Goal: Information Seeking & Learning: Learn about a topic

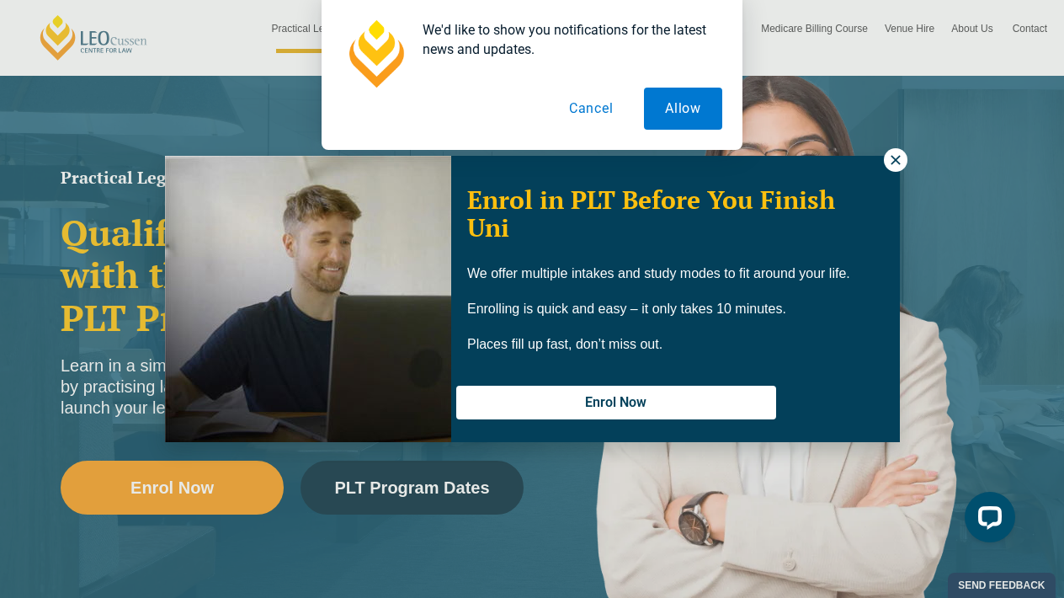
click at [598, 111] on button "Cancel" at bounding box center [591, 109] width 87 height 42
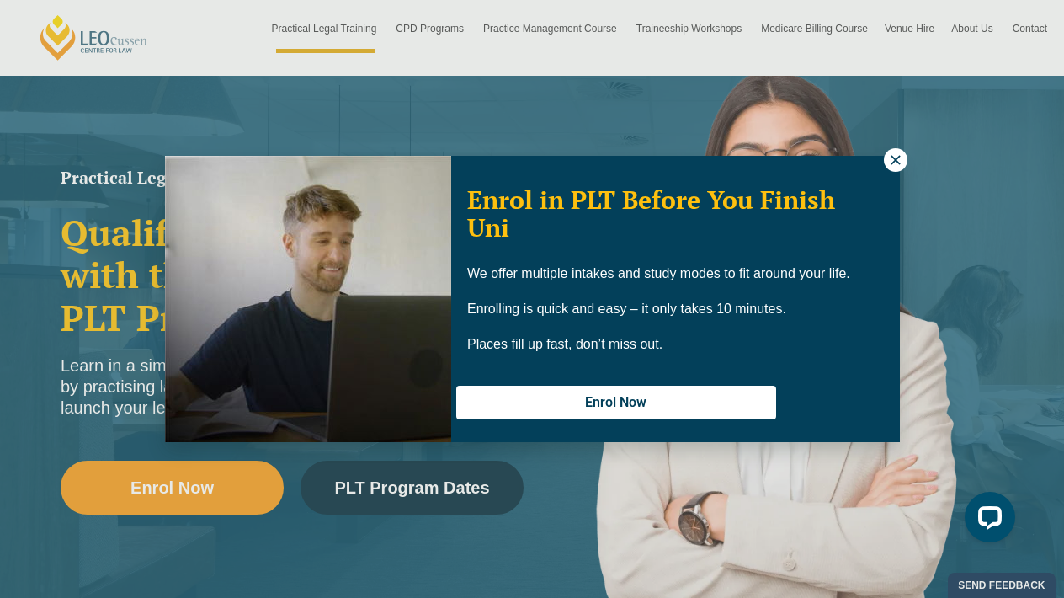
click at [893, 163] on icon at bounding box center [895, 159] width 15 height 15
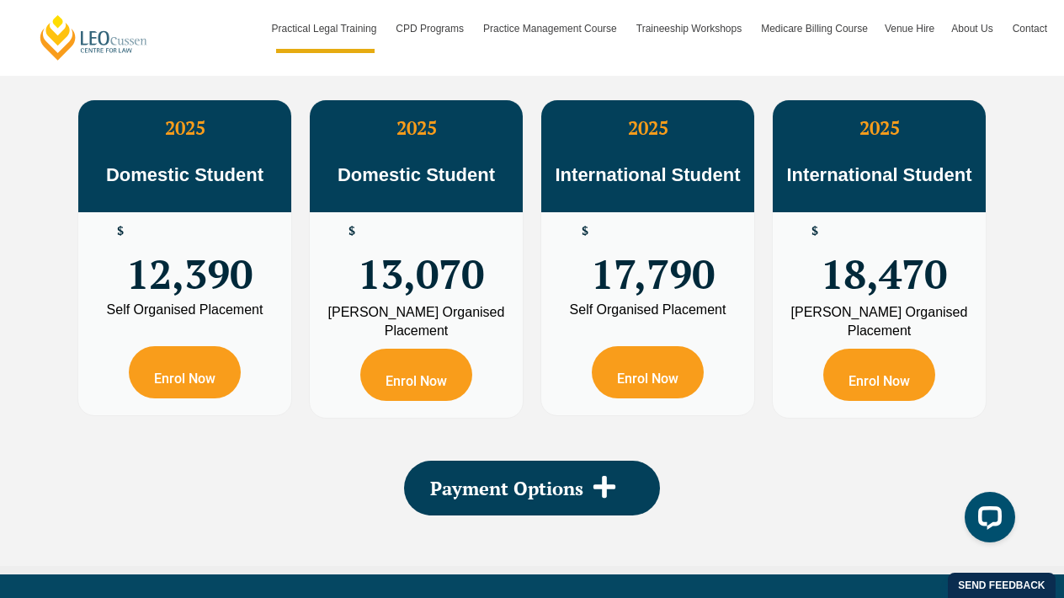
scroll to position [3119, 0]
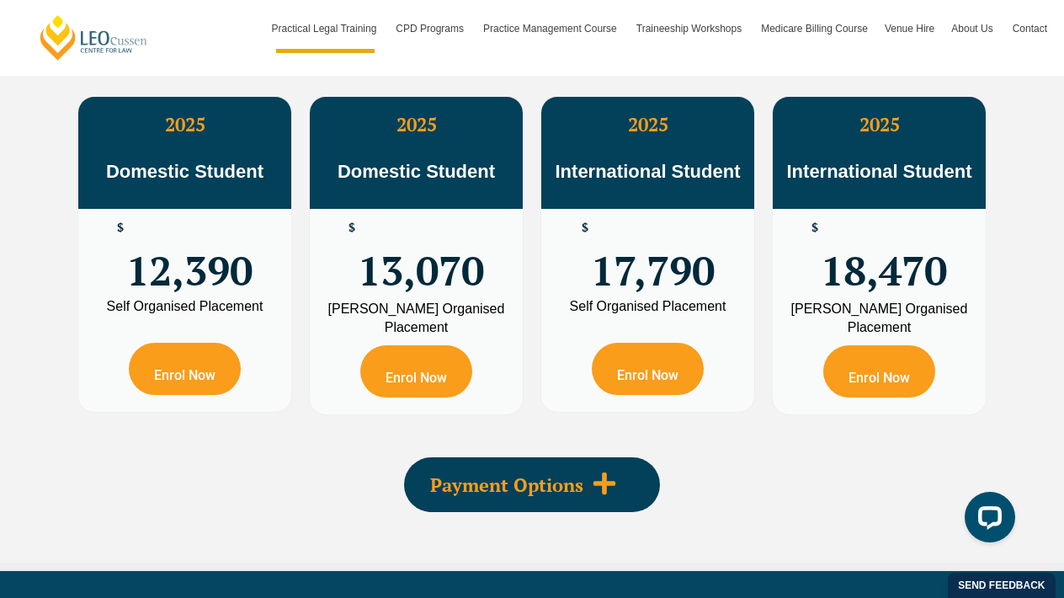
click at [578, 457] on div "Payment Options" at bounding box center [532, 484] width 256 height 55
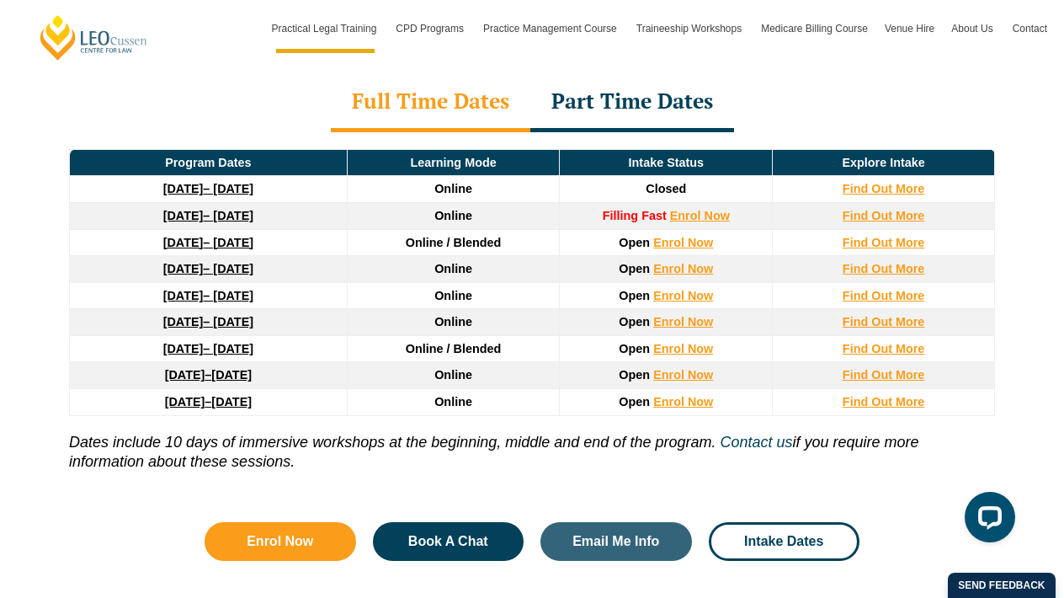
scroll to position [2331, 0]
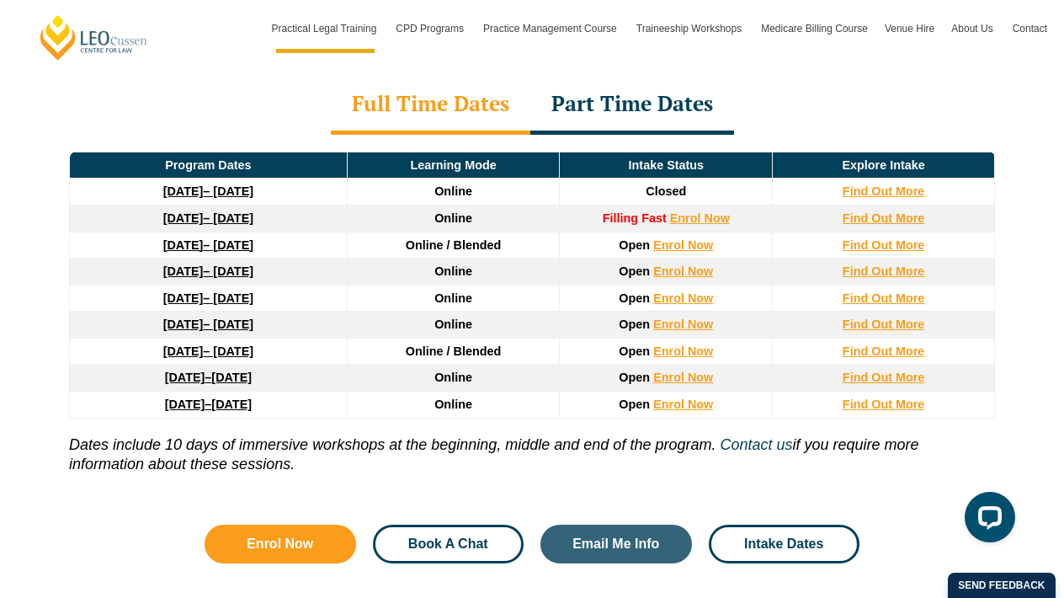
click at [438, 537] on span "Book A Chat" at bounding box center [448, 543] width 80 height 13
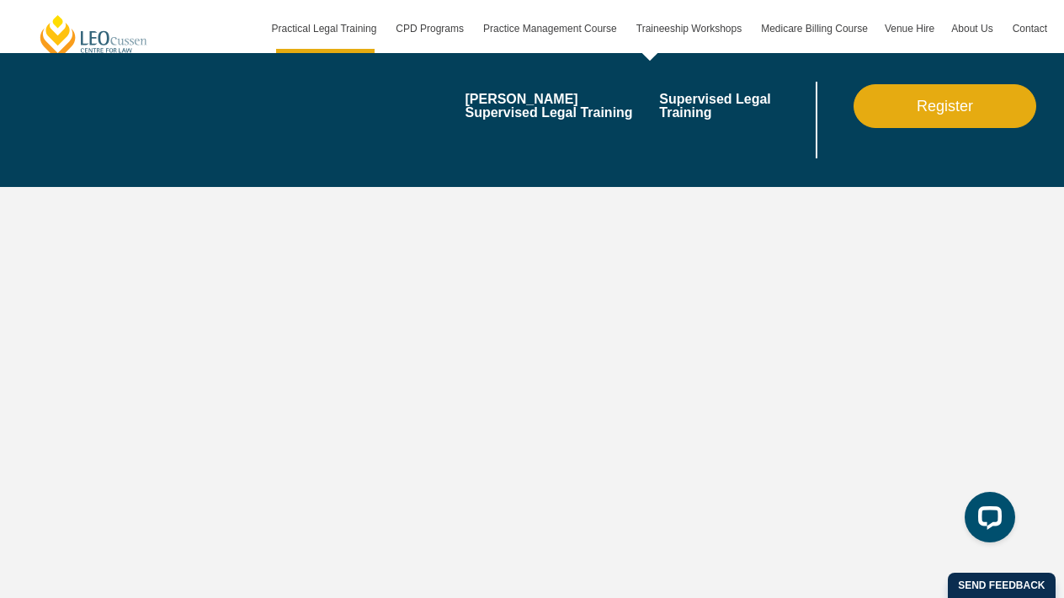
scroll to position [5546, 0]
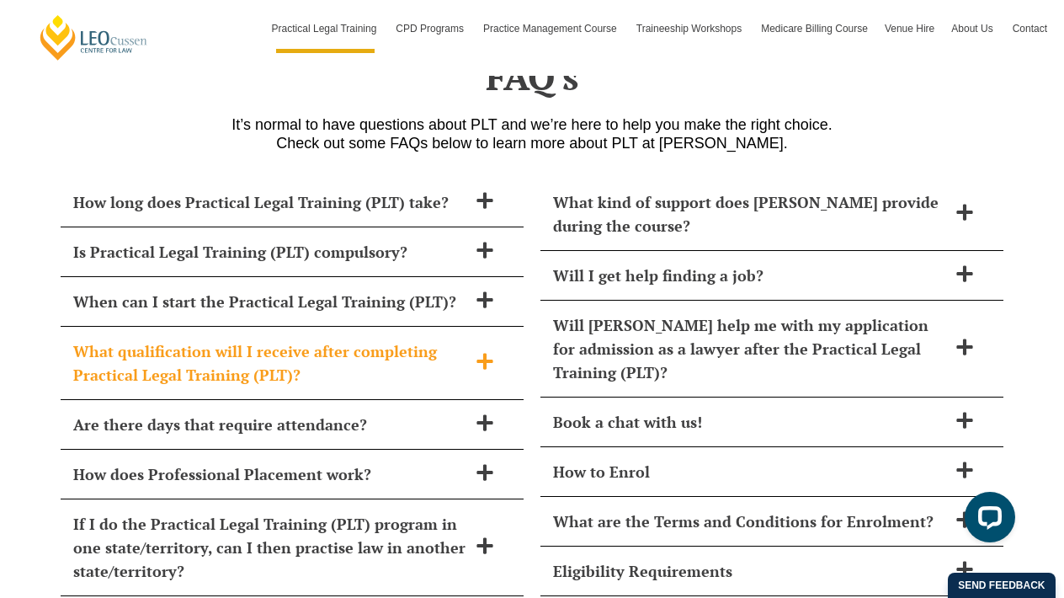
scroll to position [6835, 0]
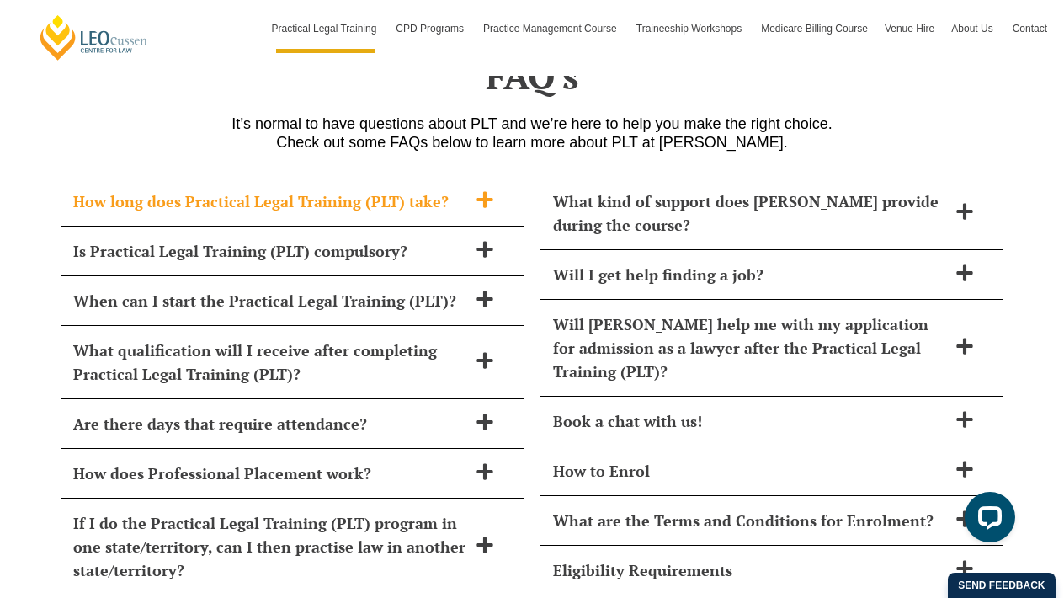
click at [300, 189] on h2 "How long does Practical Legal Training (PLT) take?" at bounding box center [270, 201] width 394 height 24
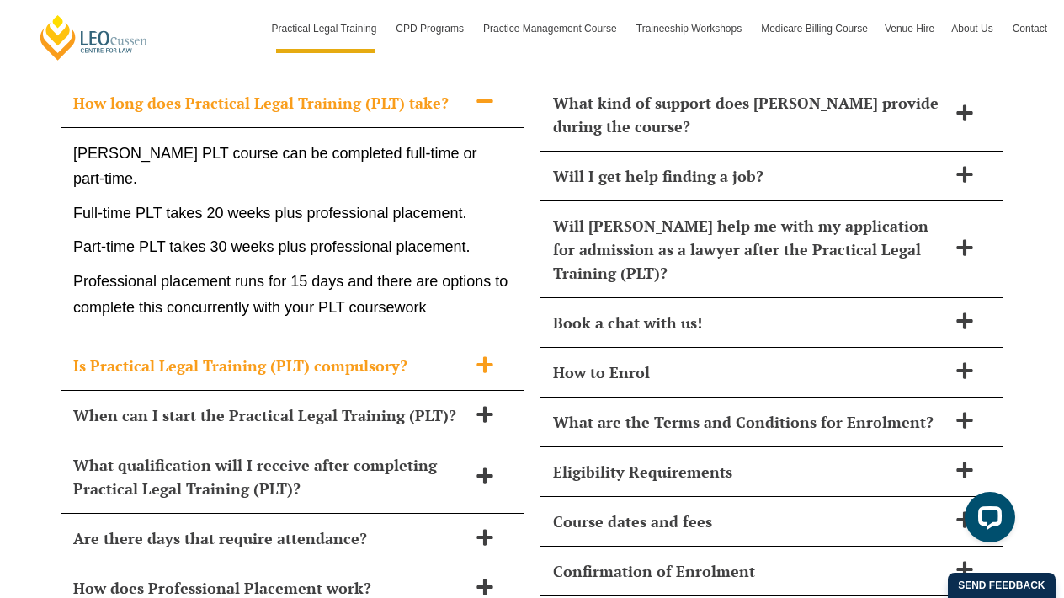
scroll to position [6931, 0]
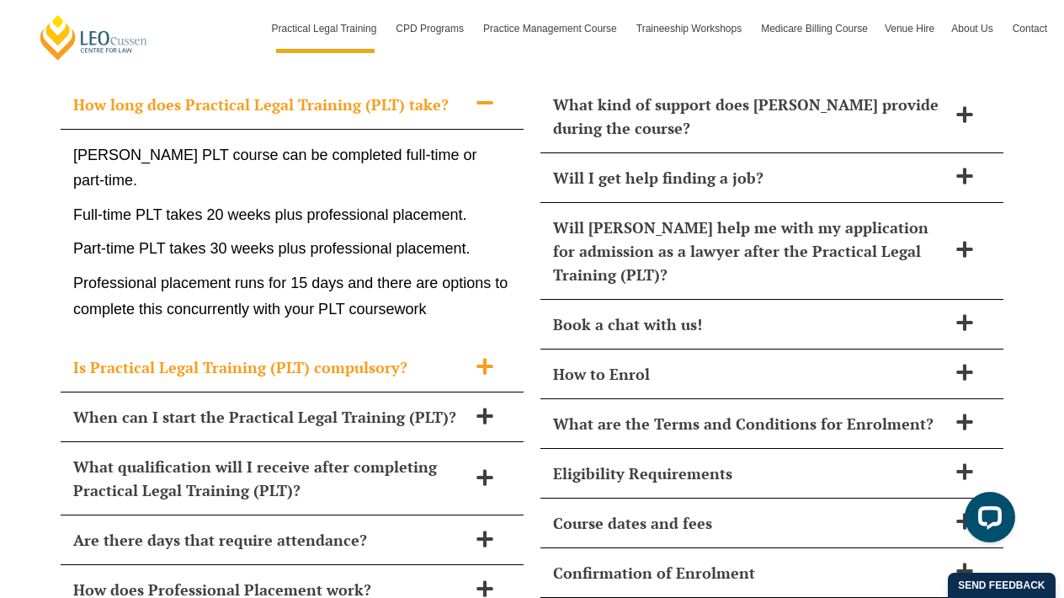
click at [107, 355] on h2 "Is Practical Legal Training (PLT) compulsory?" at bounding box center [270, 367] width 394 height 24
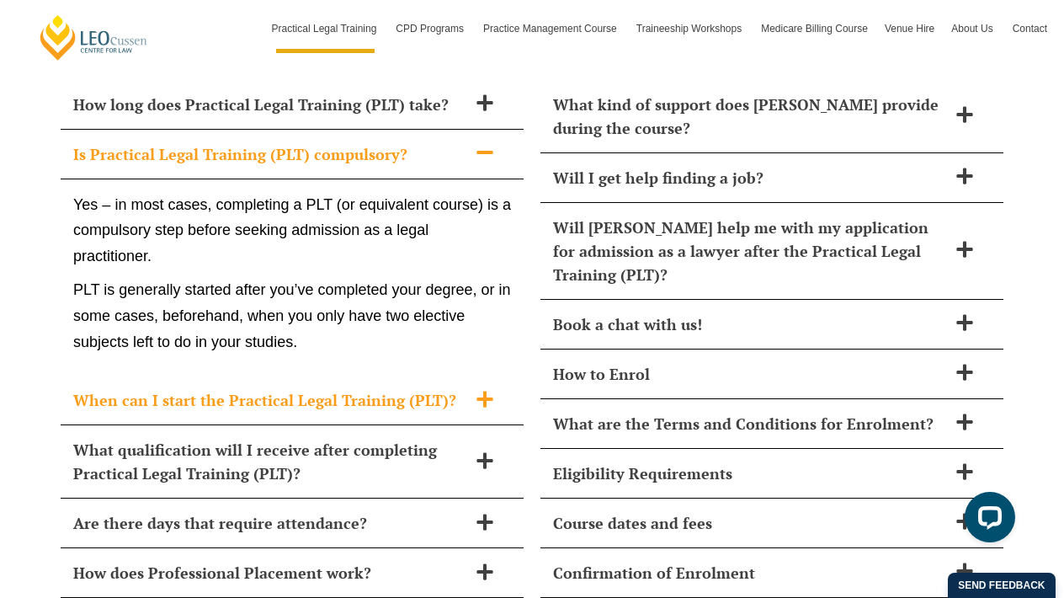
click at [105, 388] on h2 "When can I start the Practical Legal Training (PLT)?" at bounding box center [270, 400] width 394 height 24
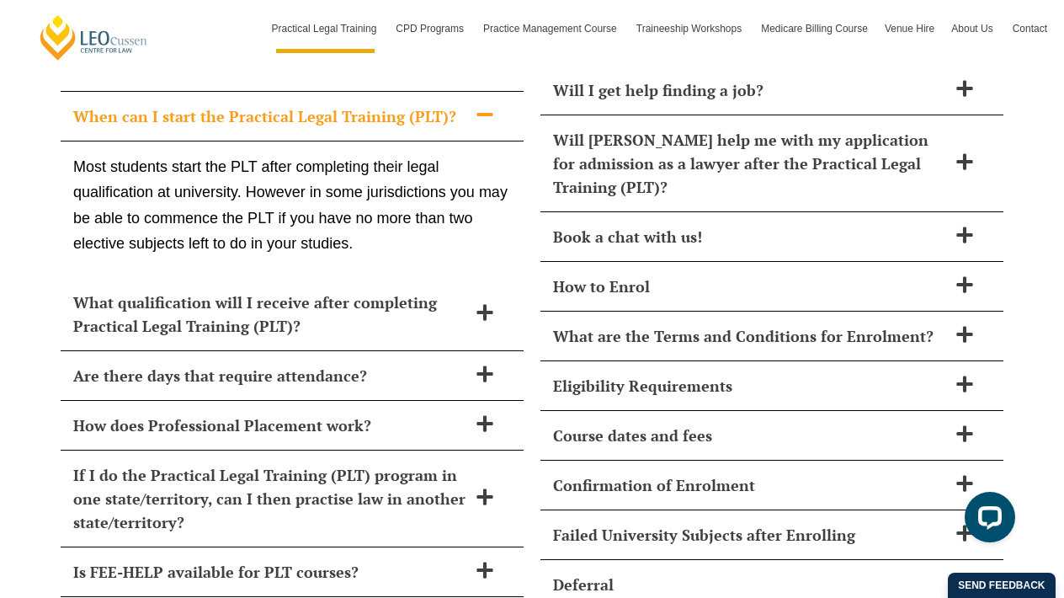
scroll to position [7020, 0]
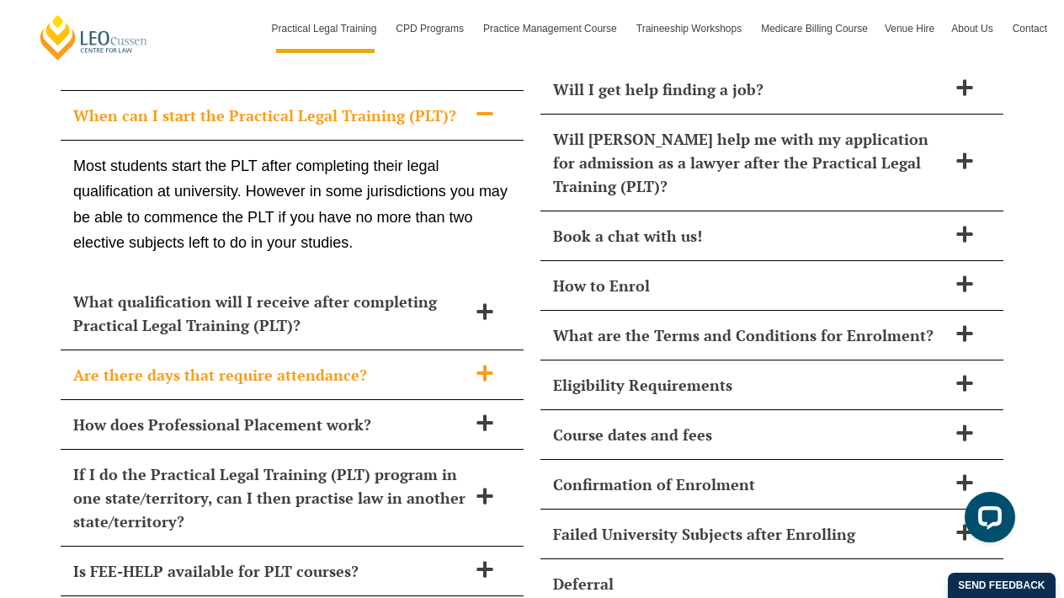
click at [82, 363] on h2 "Are there days that require attendance?" at bounding box center [270, 375] width 394 height 24
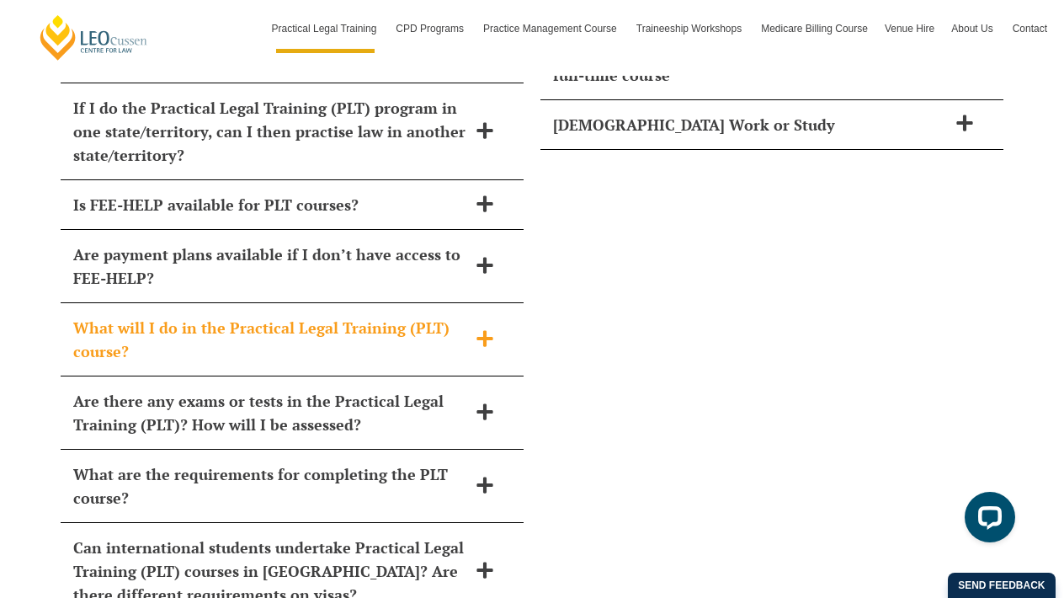
scroll to position [7656, 0]
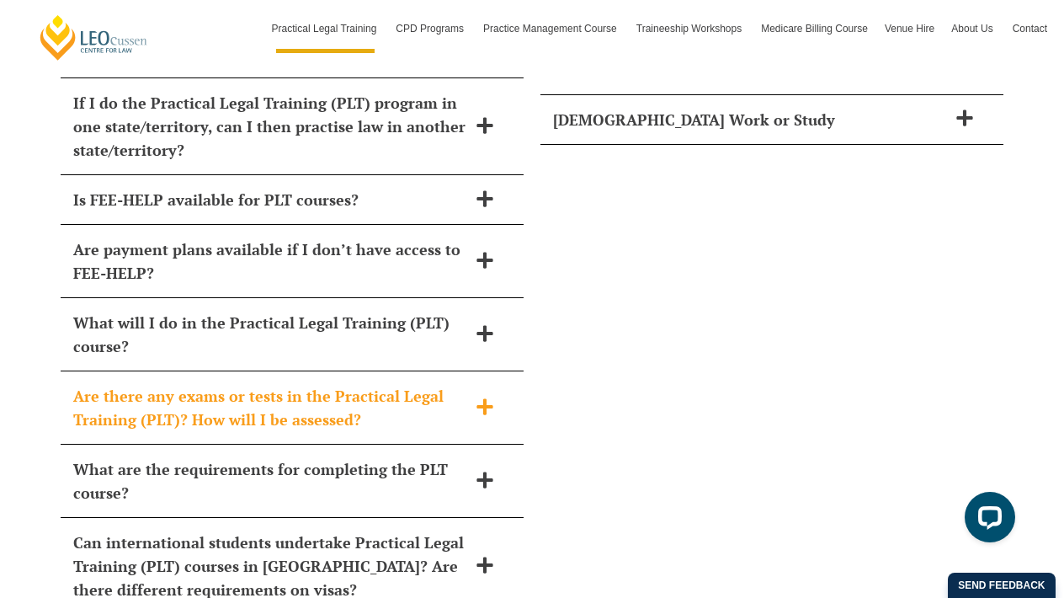
click at [157, 384] on h2 "Are there any exams or tests in the Practical Legal Training (PLT)? How will I …" at bounding box center [270, 407] width 394 height 47
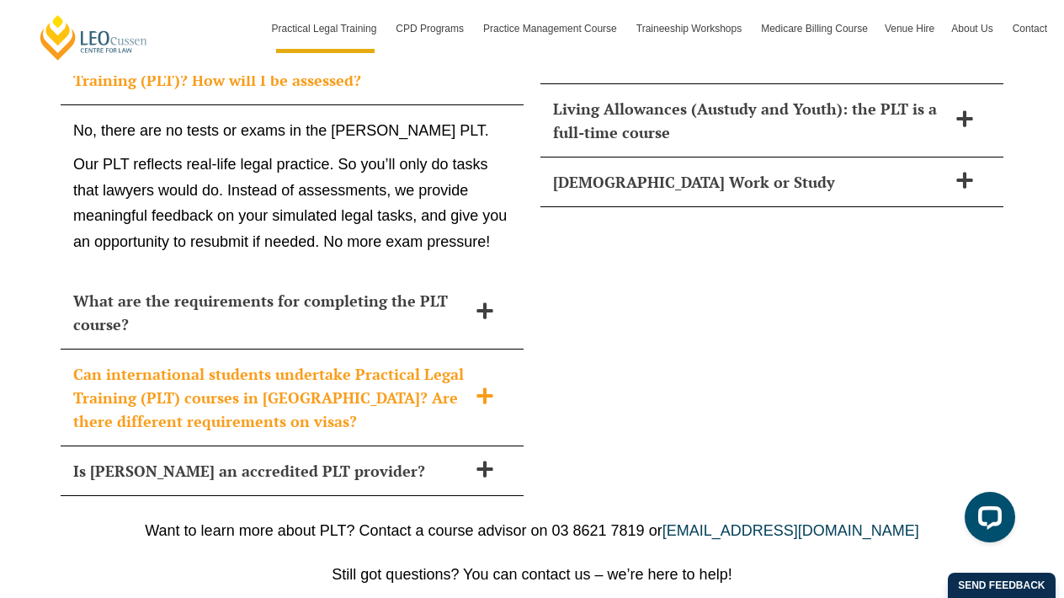
scroll to position [7597, 0]
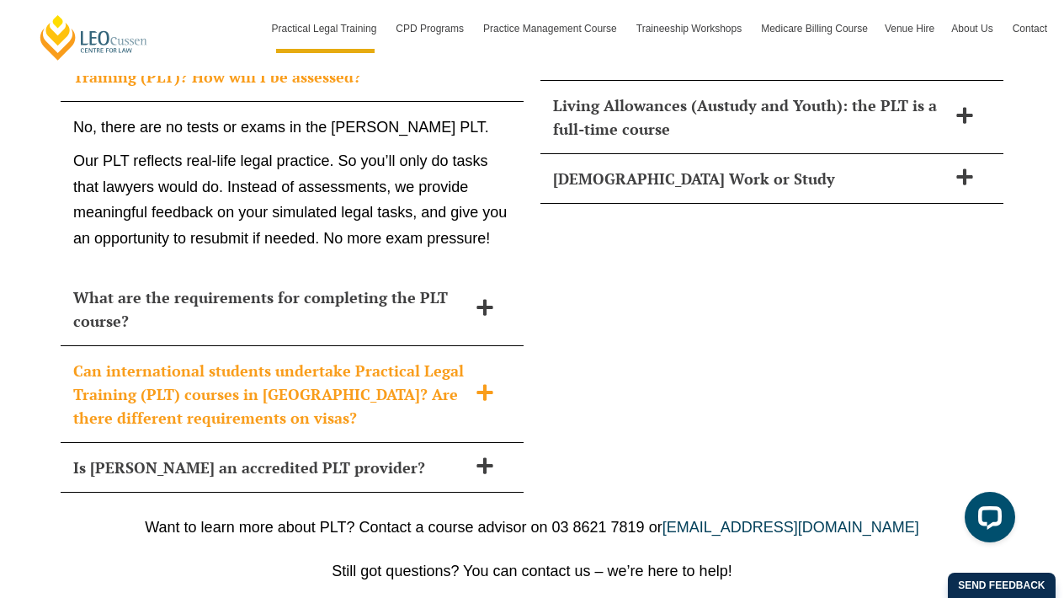
click at [236, 359] on h2 "Can international students undertake Practical Legal Training (PLT) courses in …" at bounding box center [270, 394] width 394 height 71
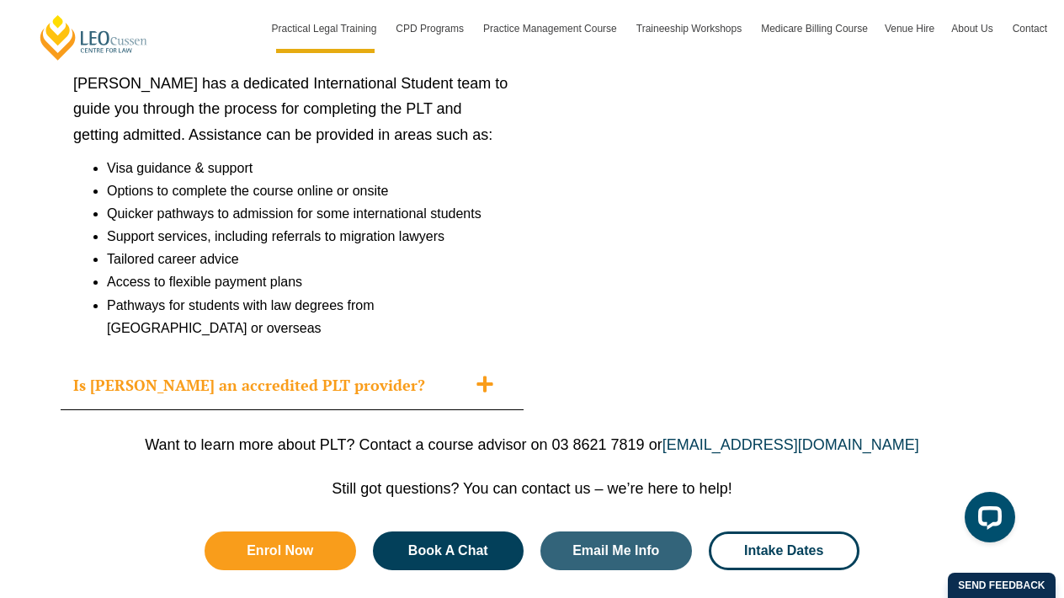
scroll to position [7873, 0]
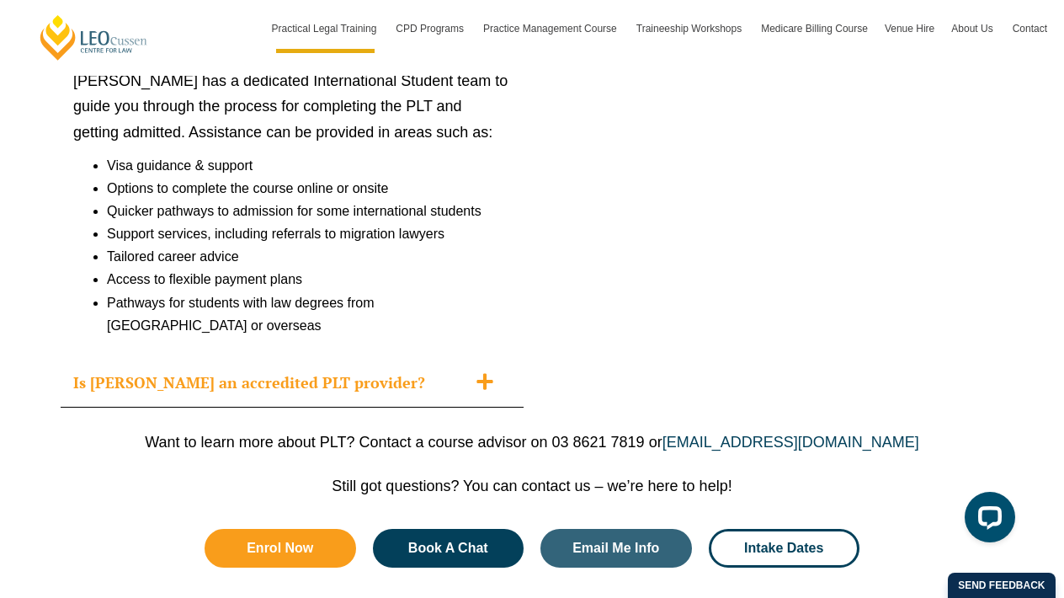
click at [249, 370] on h2 "Is Leo Cussen an accredited PLT provider?" at bounding box center [270, 382] width 394 height 24
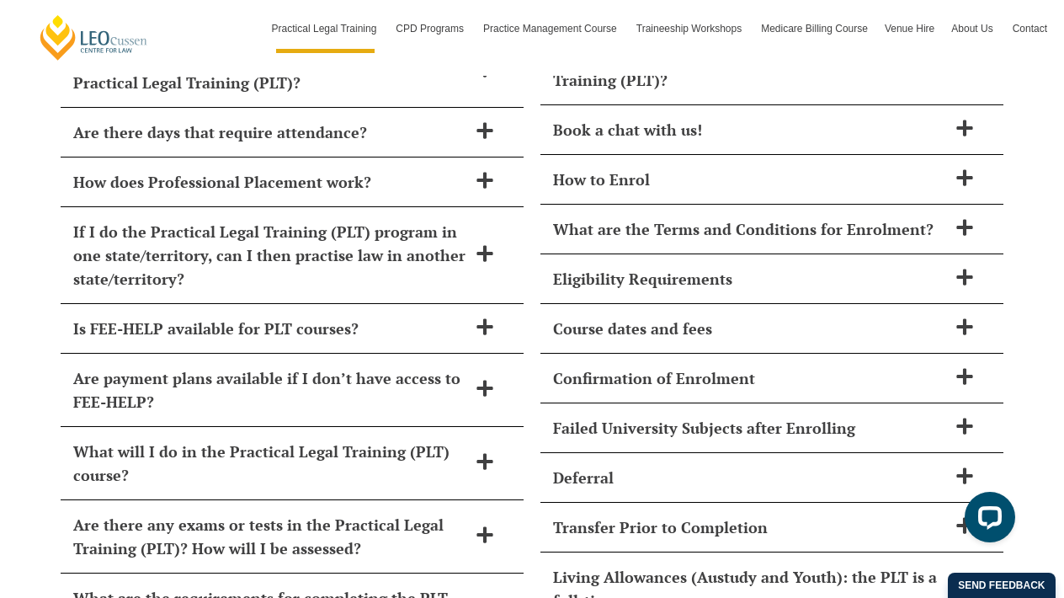
scroll to position [7104, 0]
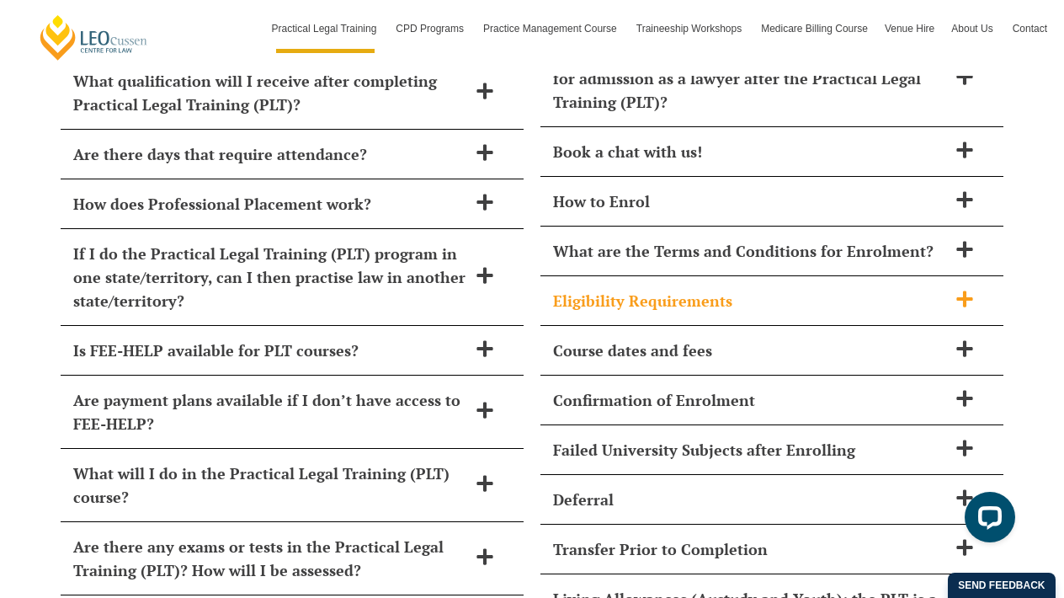
click at [634, 278] on div "Eligibility Requirements" at bounding box center [771, 301] width 463 height 50
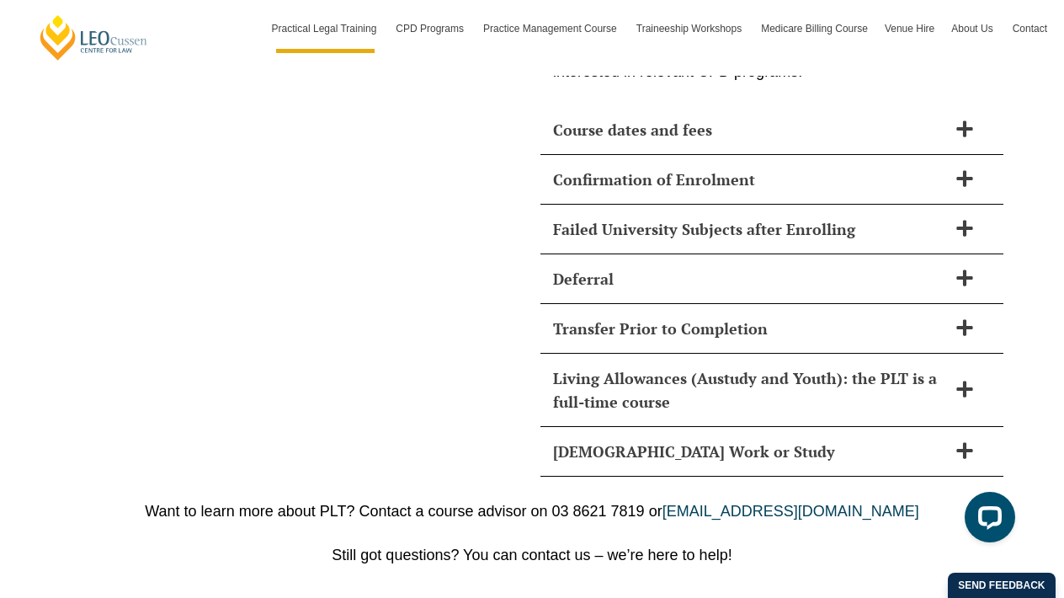
scroll to position [8681, 0]
